Goal: Task Accomplishment & Management: Manage account settings

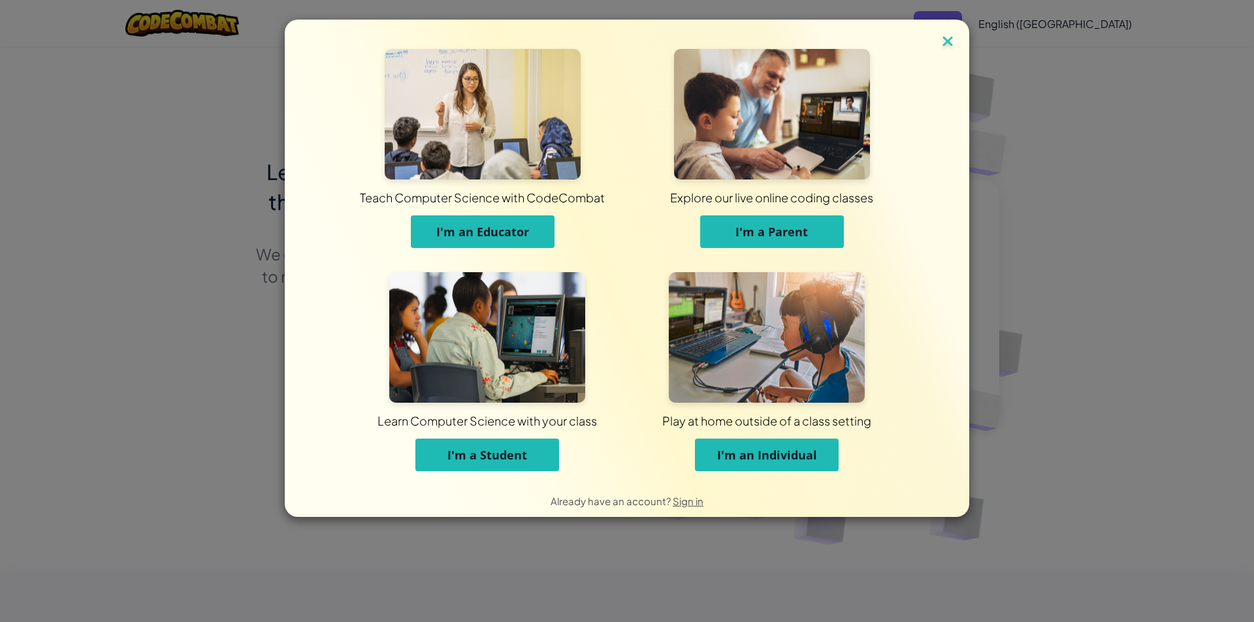
click at [941, 44] on img at bounding box center [947, 43] width 17 height 20
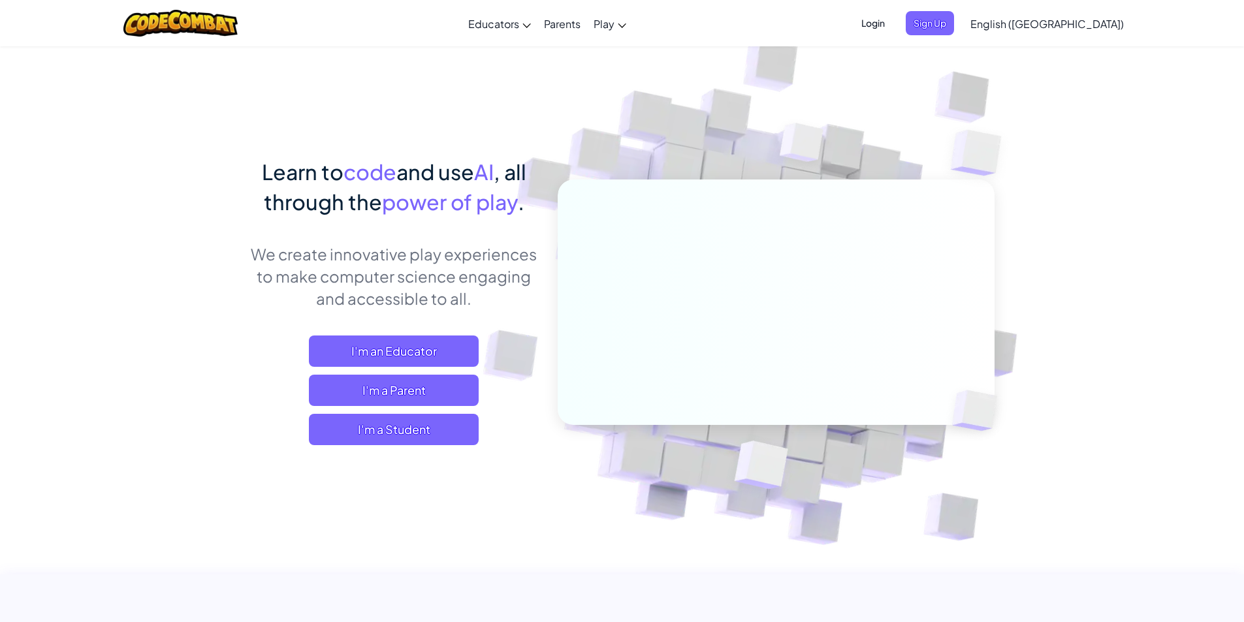
click at [893, 29] on span "Login" at bounding box center [872, 23] width 39 height 24
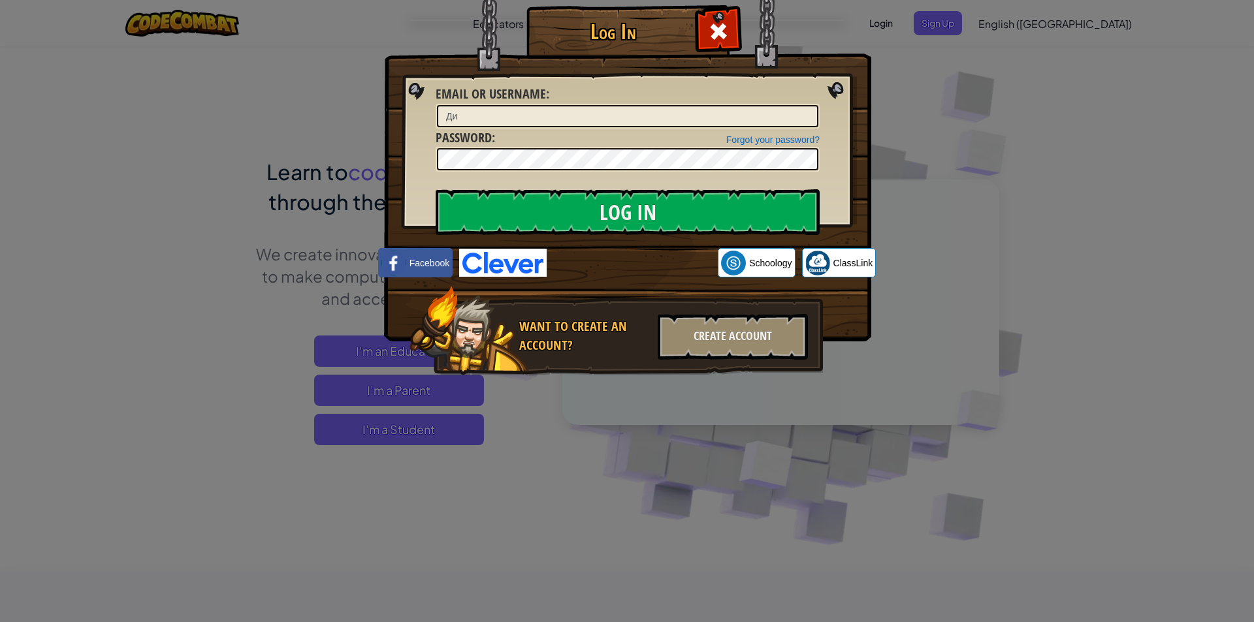
type input "Д"
type input "[DEMOGRAPHIC_DATA]"
drag, startPoint x: 479, startPoint y: 137, endPoint x: 481, endPoint y: 148, distance: 10.6
click at [478, 140] on span "Password" at bounding box center [463, 138] width 56 height 18
click at [516, 200] on input "Log In" at bounding box center [627, 212] width 384 height 46
